Goal: Check status: Check status

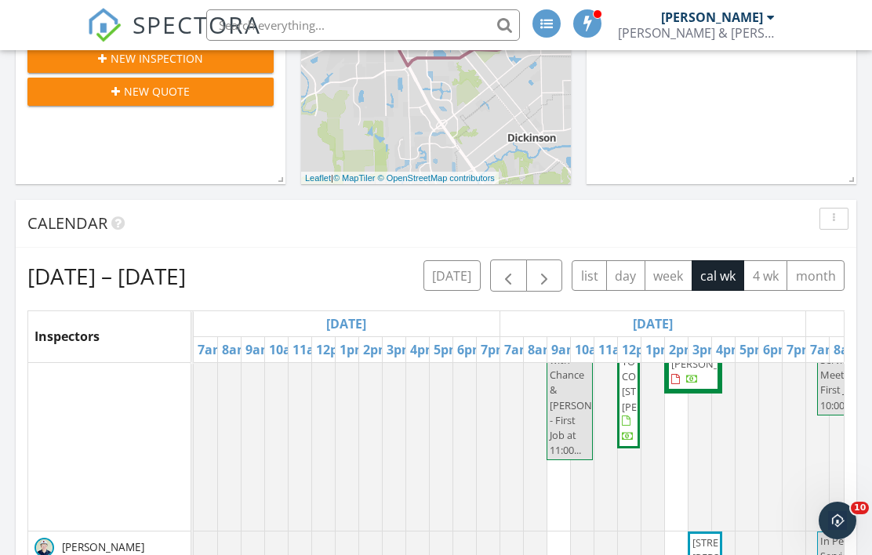
scroll to position [522, 0]
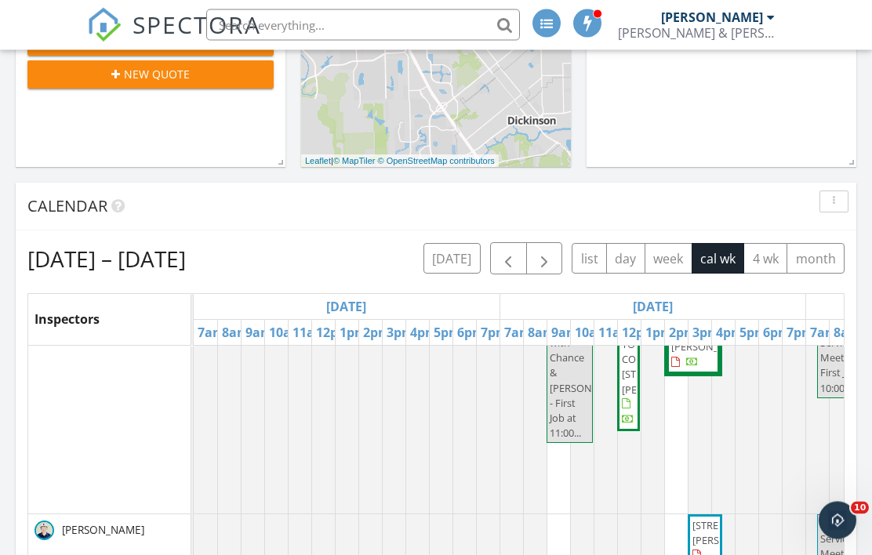
click at [552, 265] on span "button" at bounding box center [544, 259] width 19 height 19
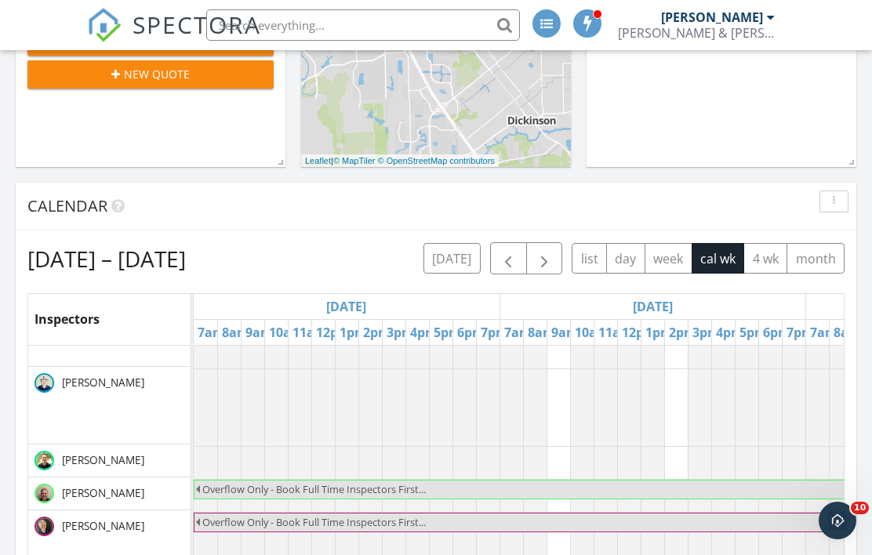
scroll to position [0, 2]
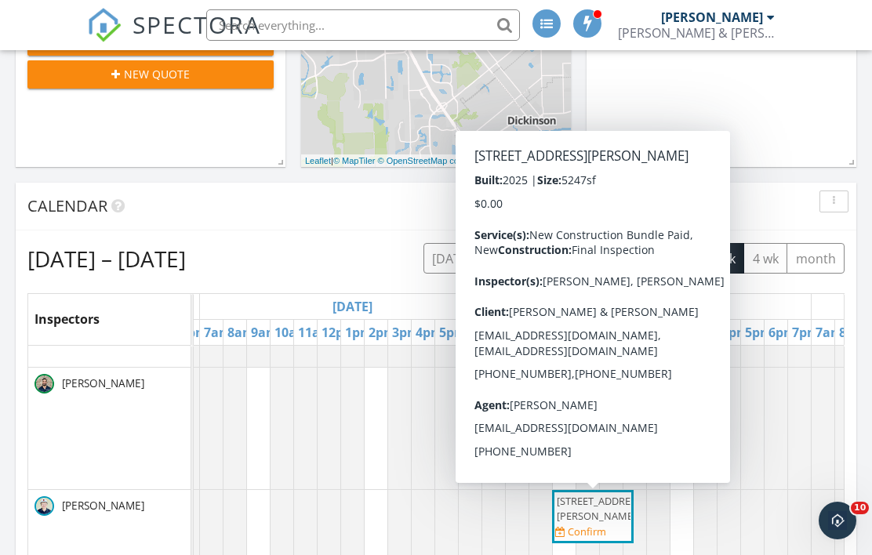
click at [612, 520] on span "22630 Cassius Blue Dr , Cypress 77433" at bounding box center [592, 509] width 75 height 30
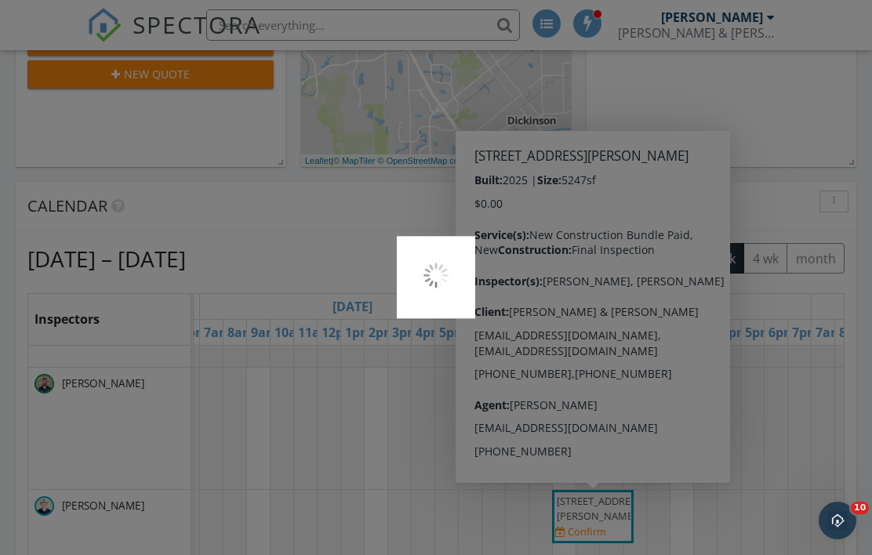
scroll to position [591, 0]
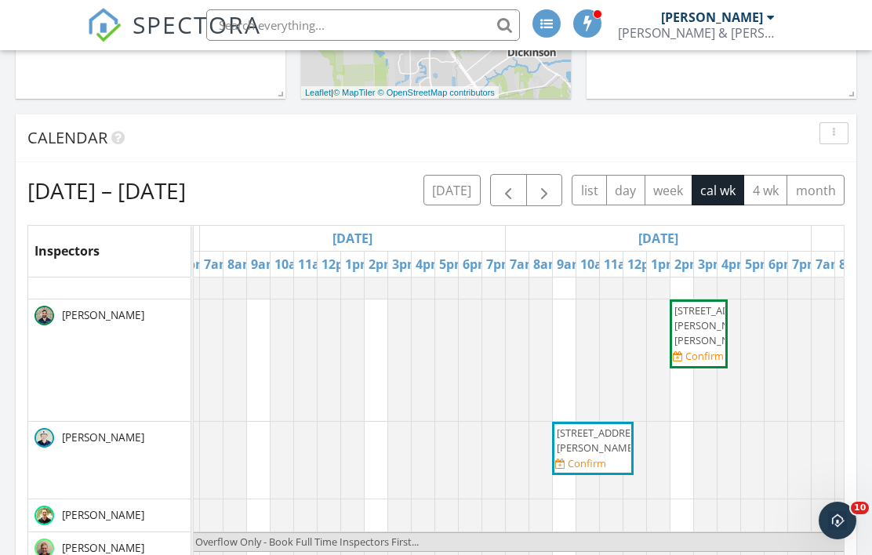
click at [774, 419] on div at bounding box center [775, 359] width 165 height 121
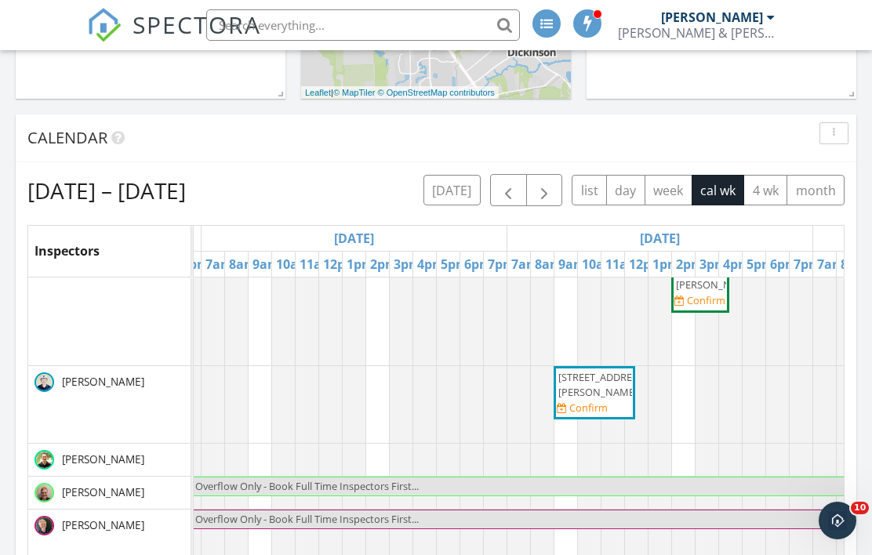
scroll to position [243, 1216]
click at [504, 188] on span "button" at bounding box center [507, 190] width 19 height 19
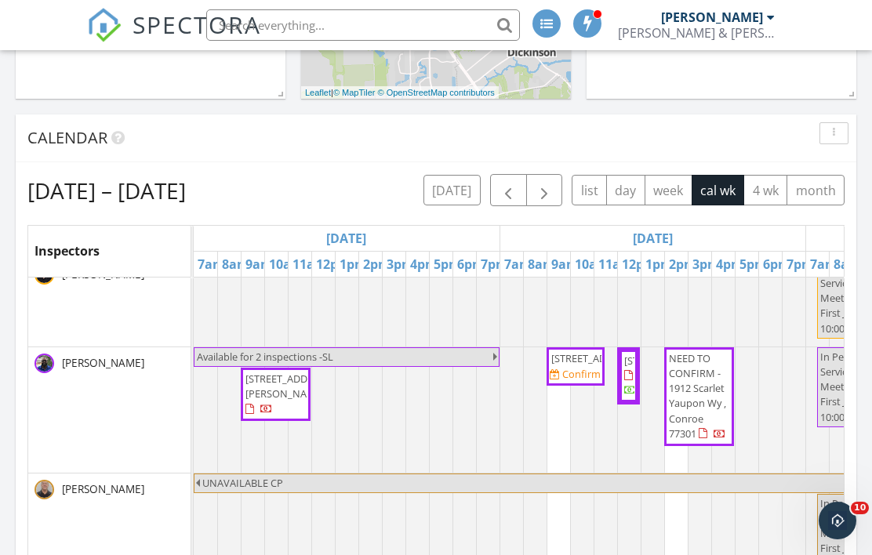
scroll to position [31, -30]
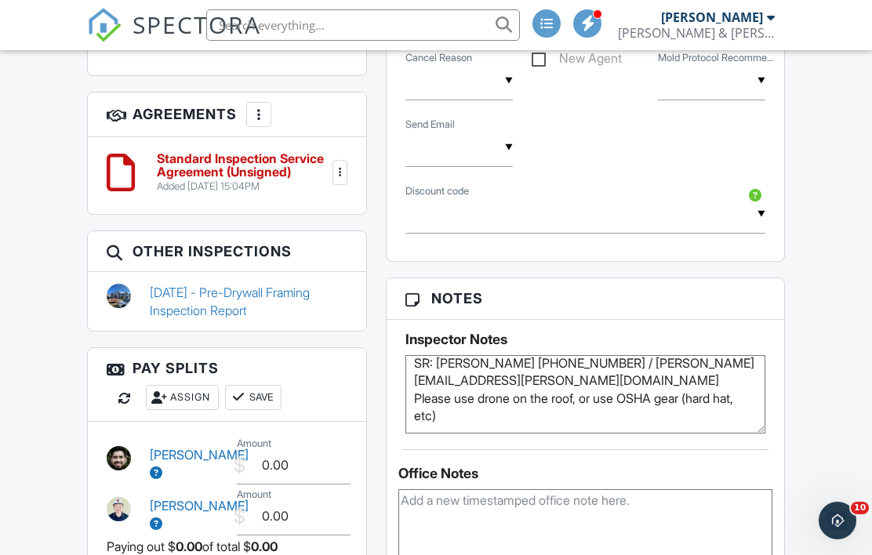
scroll to position [42, 0]
click at [256, 285] on link "[DATE] - Pre-Drywall Framing Inspection Report" at bounding box center [249, 301] width 198 height 35
